Goal: Information Seeking & Learning: Check status

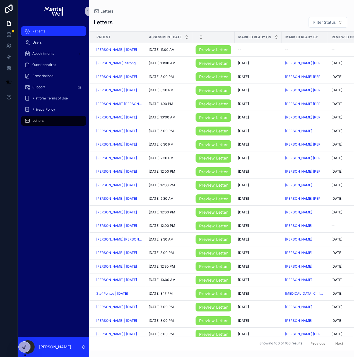
click at [46, 31] on div "Patients" at bounding box center [54, 31] width 58 height 9
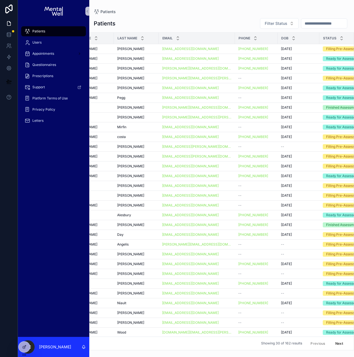
scroll to position [0, 24]
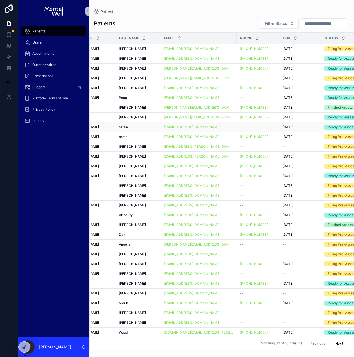
click at [299, 126] on div "[DATE] [DATE]" at bounding box center [300, 127] width 35 height 4
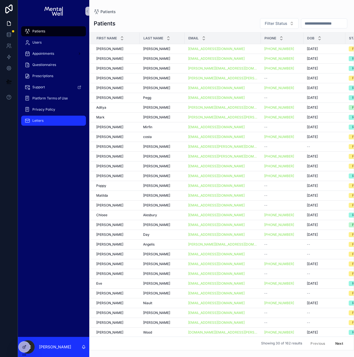
click at [57, 122] on div "Letters" at bounding box center [54, 120] width 58 height 9
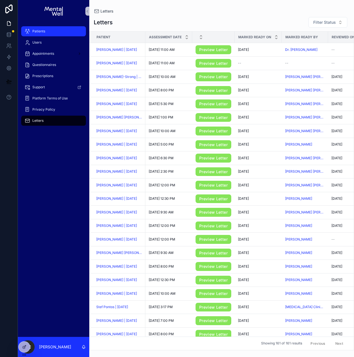
click at [64, 34] on div "Patients" at bounding box center [54, 31] width 58 height 9
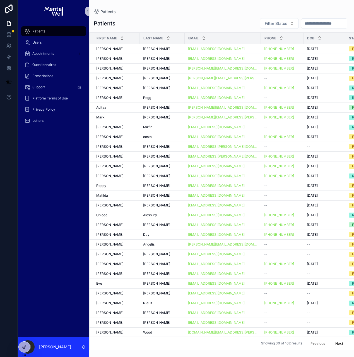
click at [318, 25] on input "scrollable content" at bounding box center [324, 24] width 46 height 8
type input "****"
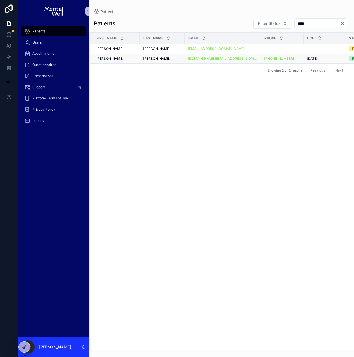
click at [159, 60] on div "[PERSON_NAME]" at bounding box center [162, 58] width 38 height 4
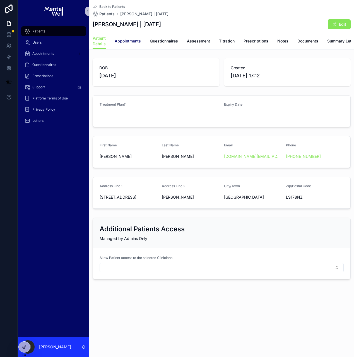
click at [138, 42] on span "Appointments" at bounding box center [128, 41] width 26 height 6
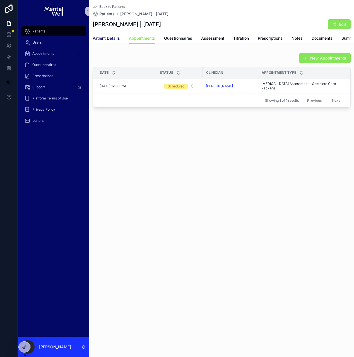
click at [109, 41] on span "Patient Details" at bounding box center [106, 38] width 27 height 6
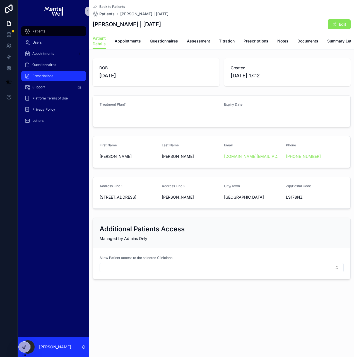
click at [46, 75] on span "Prescriptions" at bounding box center [42, 76] width 21 height 4
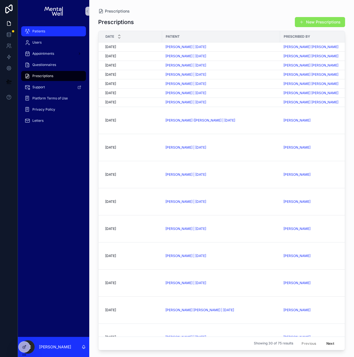
click at [64, 31] on div "Patients" at bounding box center [54, 31] width 58 height 9
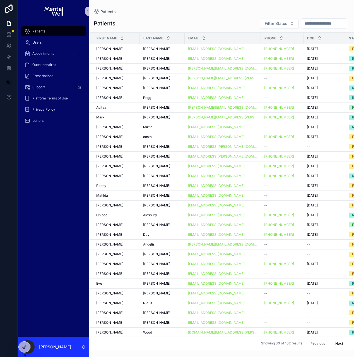
click at [301, 26] on input "scrollable content" at bounding box center [324, 24] width 46 height 8
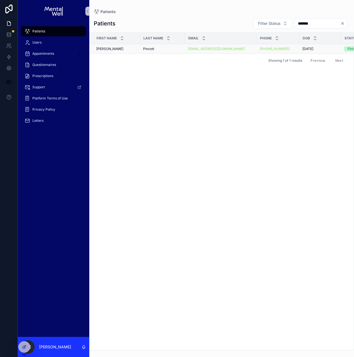
type input "*******"
click at [155, 51] on div "Pincott Pincott" at bounding box center [162, 49] width 38 height 4
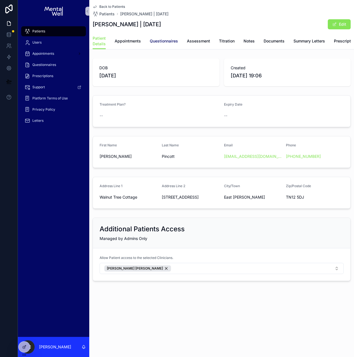
click at [166, 41] on span "Questionnaires" at bounding box center [164, 41] width 28 height 6
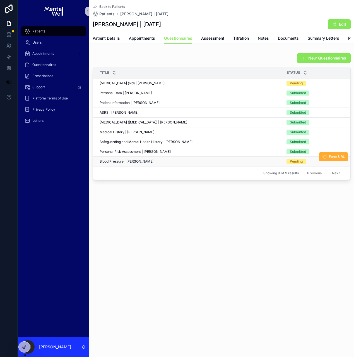
click at [151, 163] on span "Blood Pressure | [PERSON_NAME]" at bounding box center [127, 161] width 54 height 4
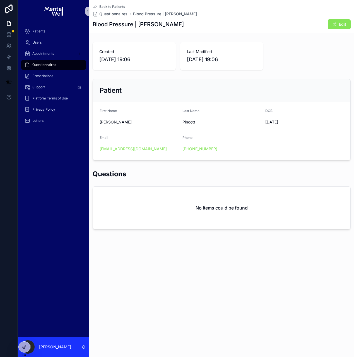
click at [154, 97] on div "Patient" at bounding box center [222, 90] width 258 height 23
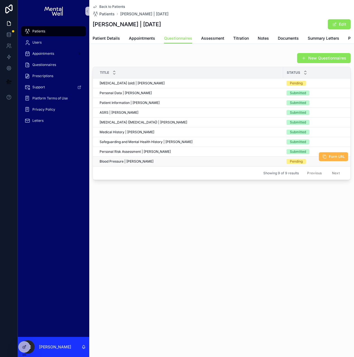
click at [329, 159] on span "Form URL" at bounding box center [337, 156] width 16 height 4
